Goal: Task Accomplishment & Management: Manage account settings

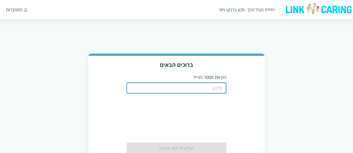
click at [217, 86] on input "tel" at bounding box center [177, 88] width 100 height 11
type input "0508805134"
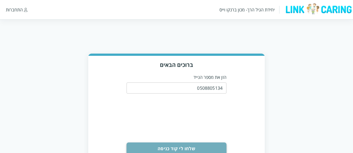
click at [215, 146] on button "שלחו לי קוד כניסה" at bounding box center [177, 149] width 100 height 12
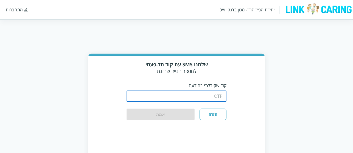
click at [209, 91] on input "string" at bounding box center [177, 96] width 100 height 11
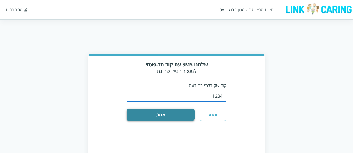
type input "1234"
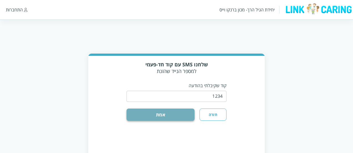
click at [171, 121] on button "אמת" at bounding box center [161, 115] width 68 height 12
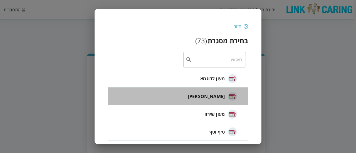
click at [221, 98] on span "[PERSON_NAME]" at bounding box center [206, 96] width 37 height 7
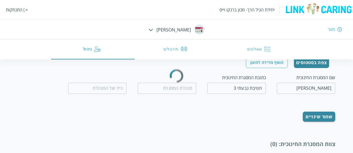
scroll to position [18, 0]
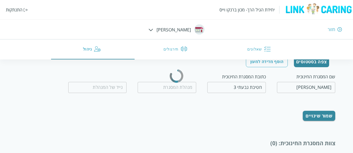
type input "[PERSON_NAME]"
type input "0509560658"
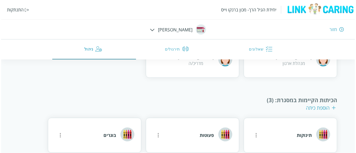
scroll to position [343, 0]
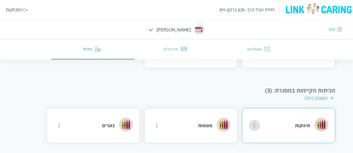
click at [257, 122] on icon "more" at bounding box center [254, 125] width 7 height 7
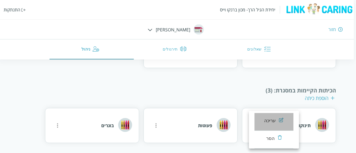
click at [271, 122] on div "עריכה" at bounding box center [270, 121] width 12 height 7
type input "תינוקות"
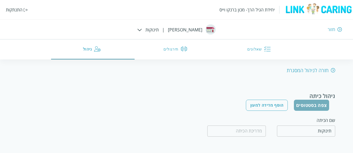
click at [313, 104] on button "צפה בסטטוסים" at bounding box center [311, 105] width 35 height 11
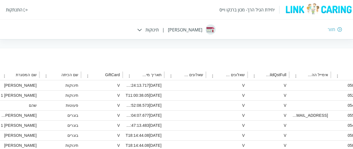
scroll to position [70, -371]
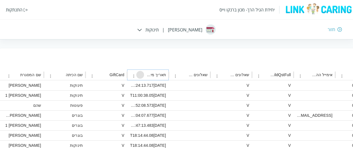
click at [142, 73] on icon "Sort" at bounding box center [140, 74] width 5 height 5
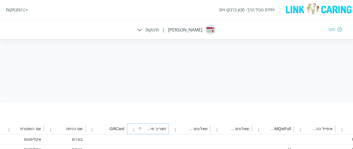
scroll to position [16, -357]
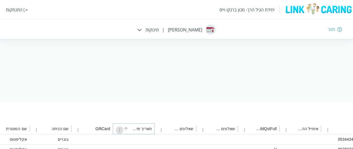
click at [117, 128] on icon "תאריך מילוי שאלונים column menu" at bounding box center [119, 130] width 5 height 5
click at [124, 128] on icon "Sort" at bounding box center [126, 128] width 5 height 5
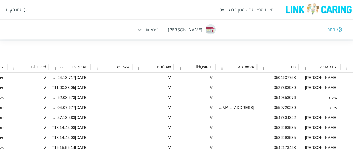
scroll to position [78, -371]
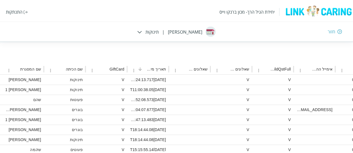
scroll to position [28, 0]
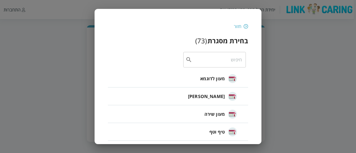
click at [243, 24] on div "חזור" at bounding box center [178, 26] width 140 height 6
